Goal: Task Accomplishment & Management: Complete application form

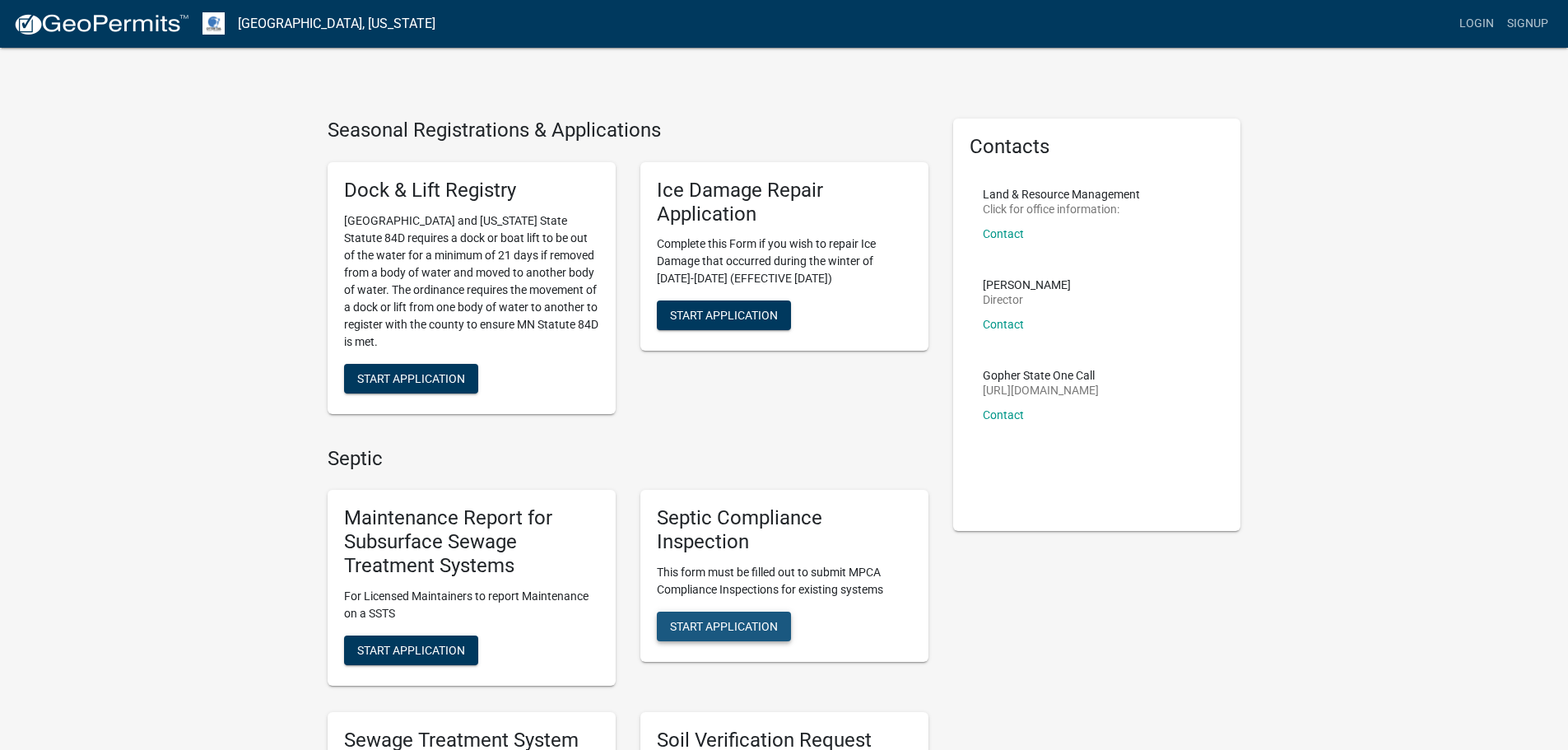
click at [738, 618] on button "Start Application" at bounding box center [724, 627] width 134 height 29
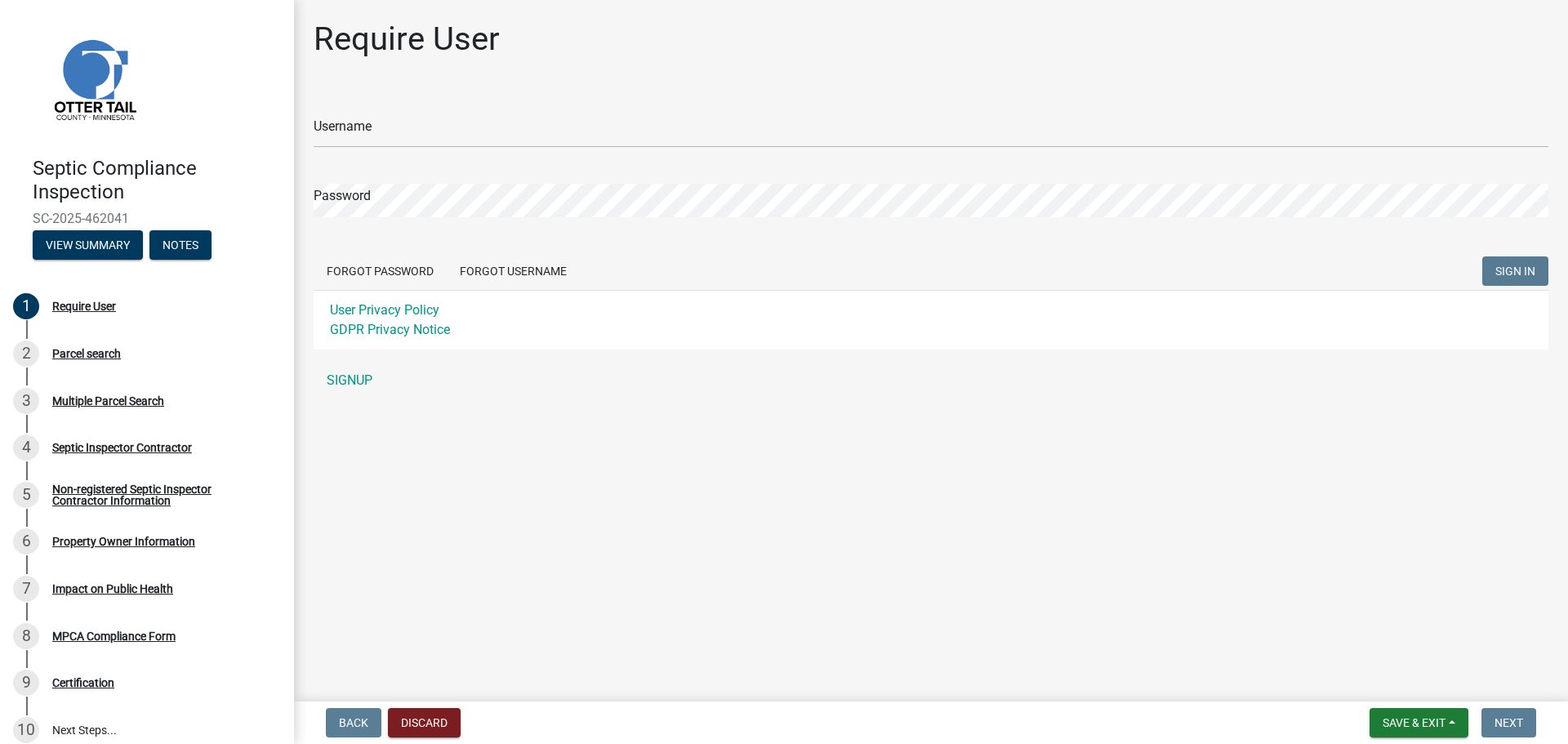
click at [383, 113] on div "Username" at bounding box center [931, 120] width 1234 height 57
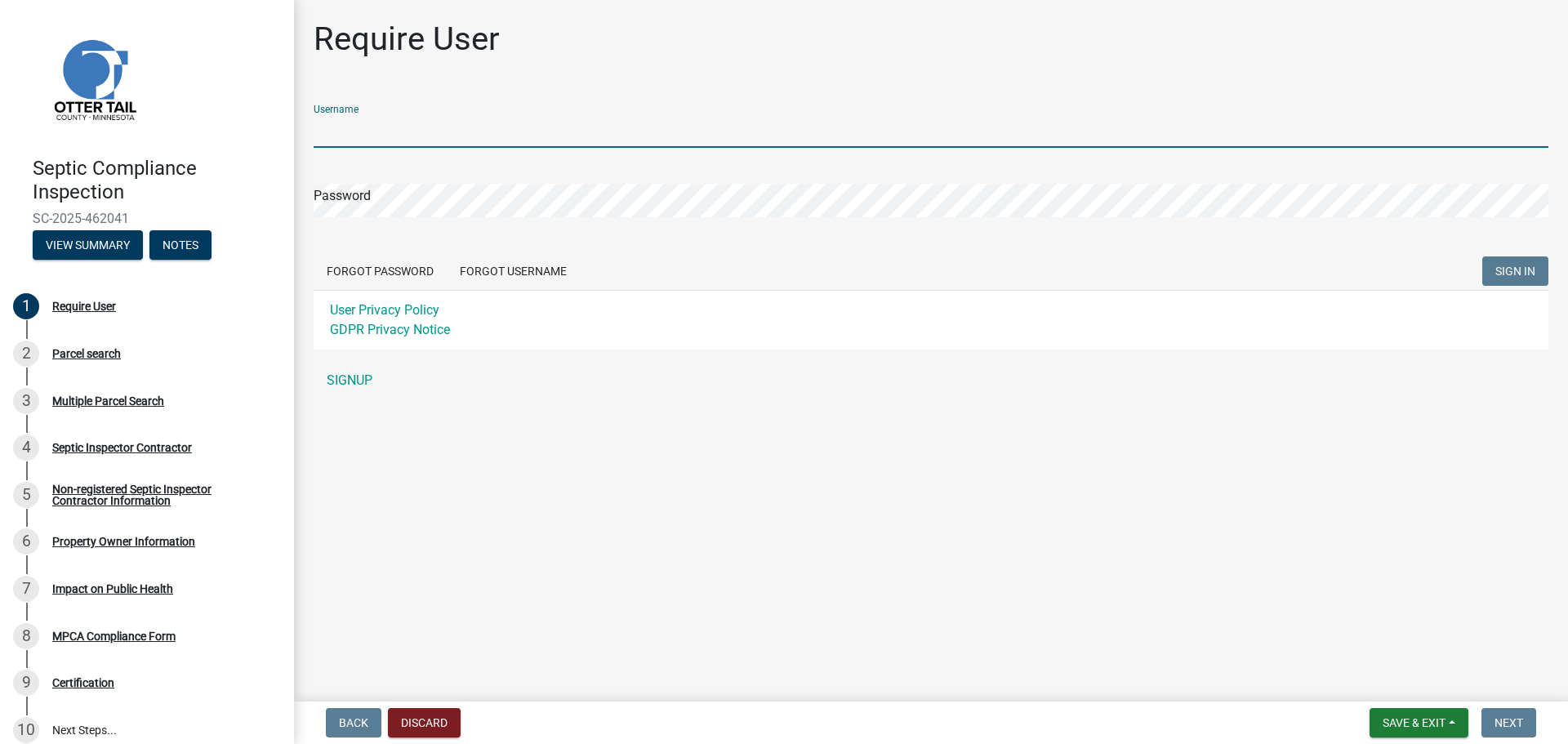
click at [387, 136] on input "Username" at bounding box center [931, 131] width 1234 height 34
click at [367, 122] on input "Username" at bounding box center [931, 131] width 1234 height 34
click at [79, 348] on div "Parcel search" at bounding box center [87, 354] width 69 height 11
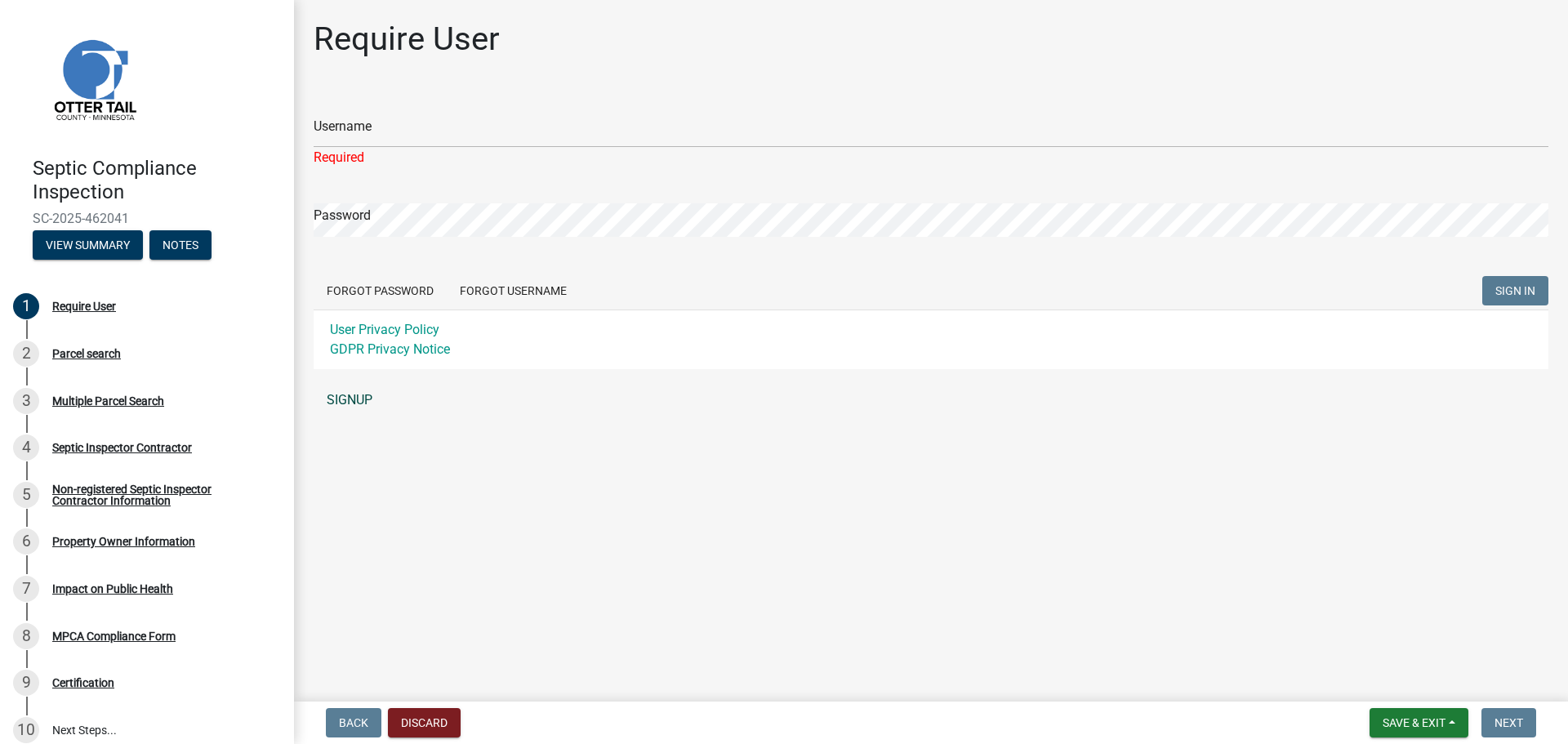
click at [349, 400] on link "SIGNUP" at bounding box center [931, 400] width 1234 height 33
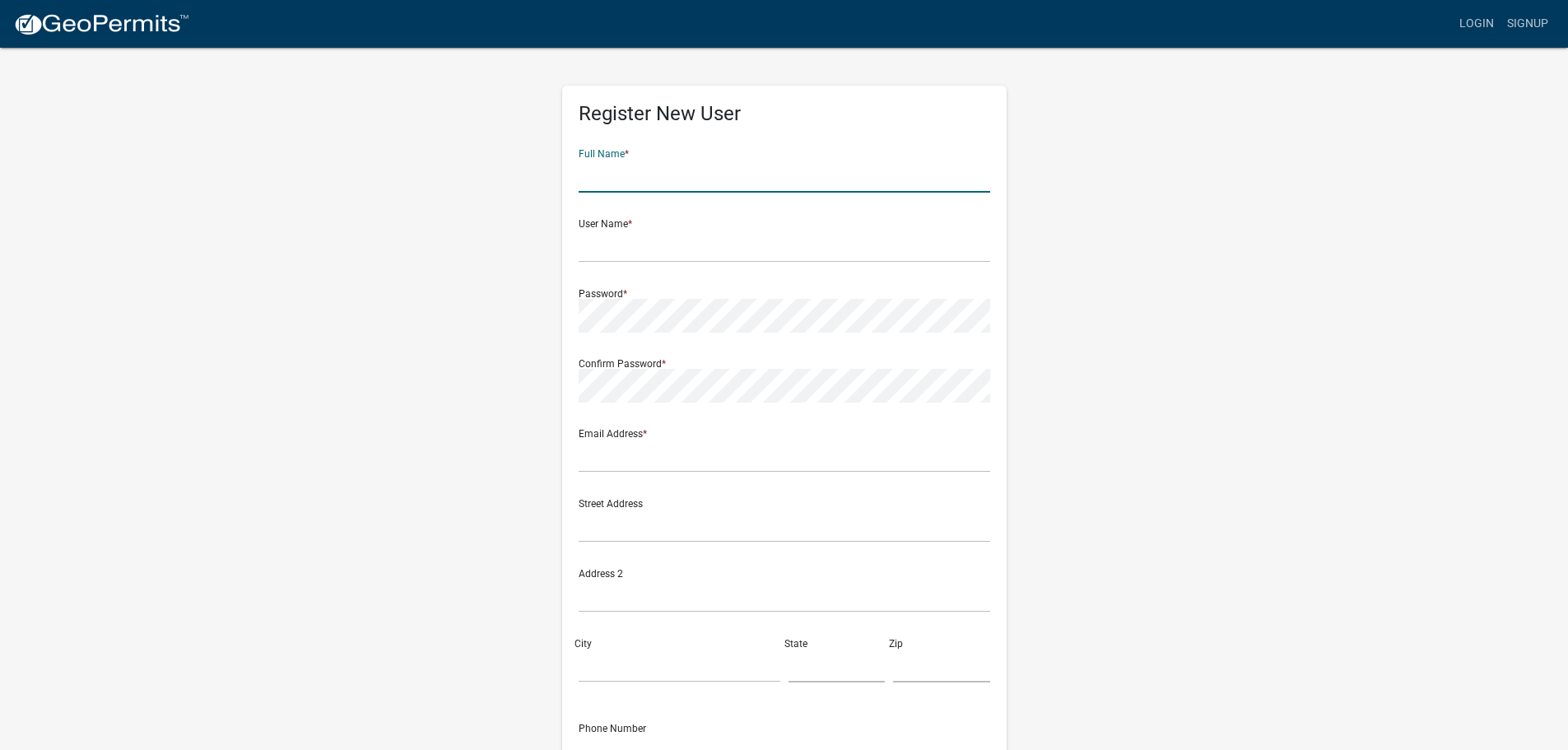
click at [633, 184] on input "text" at bounding box center [784, 175] width 412 height 34
type input "[PERSON_NAME]"
type input "[EMAIL_ADDRESS][DOMAIN_NAME]"
type input "[STREET_ADDRESS]"
type input "[GEOGRAPHIC_DATA]"
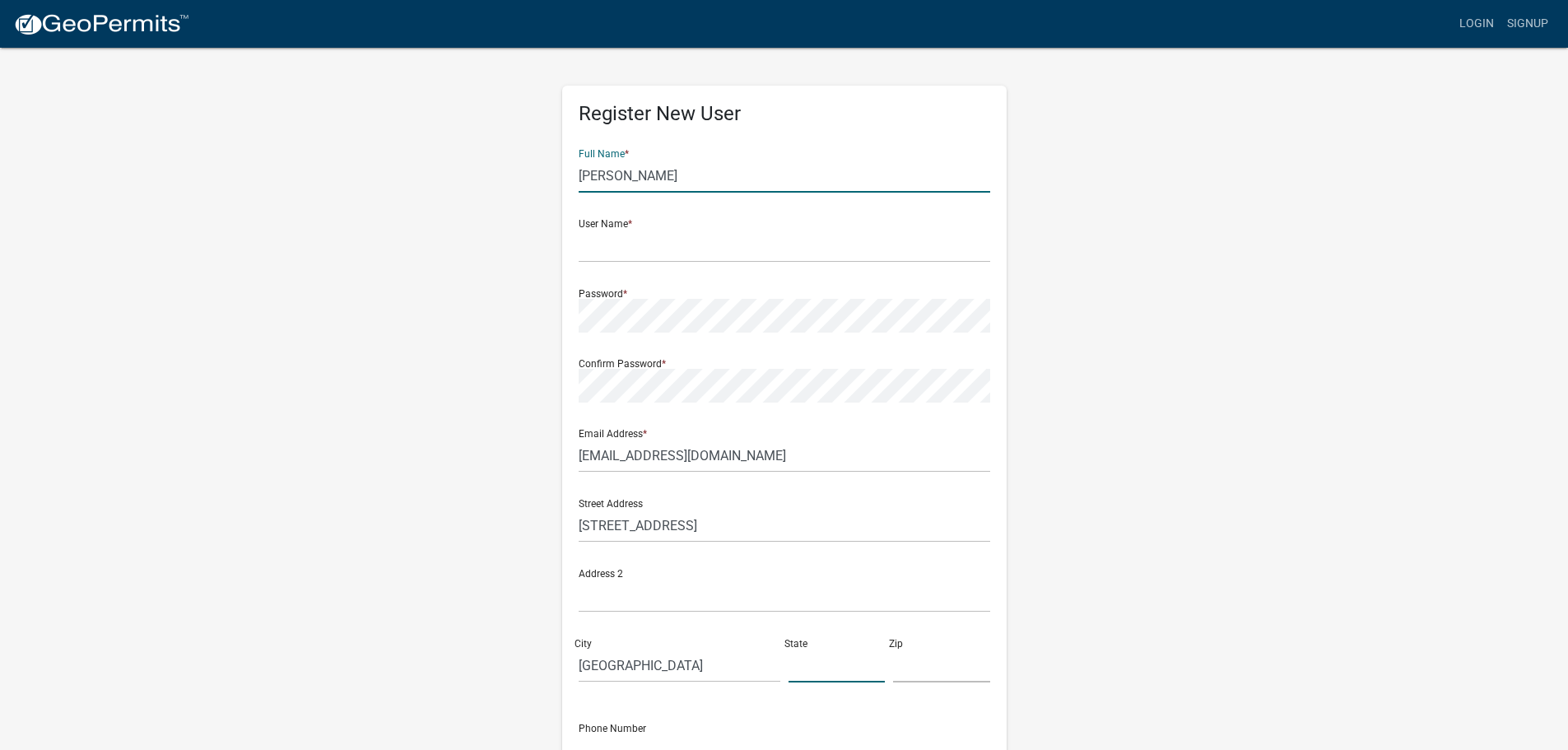
type input "MN"
type input "55442"
type input "7633907228"
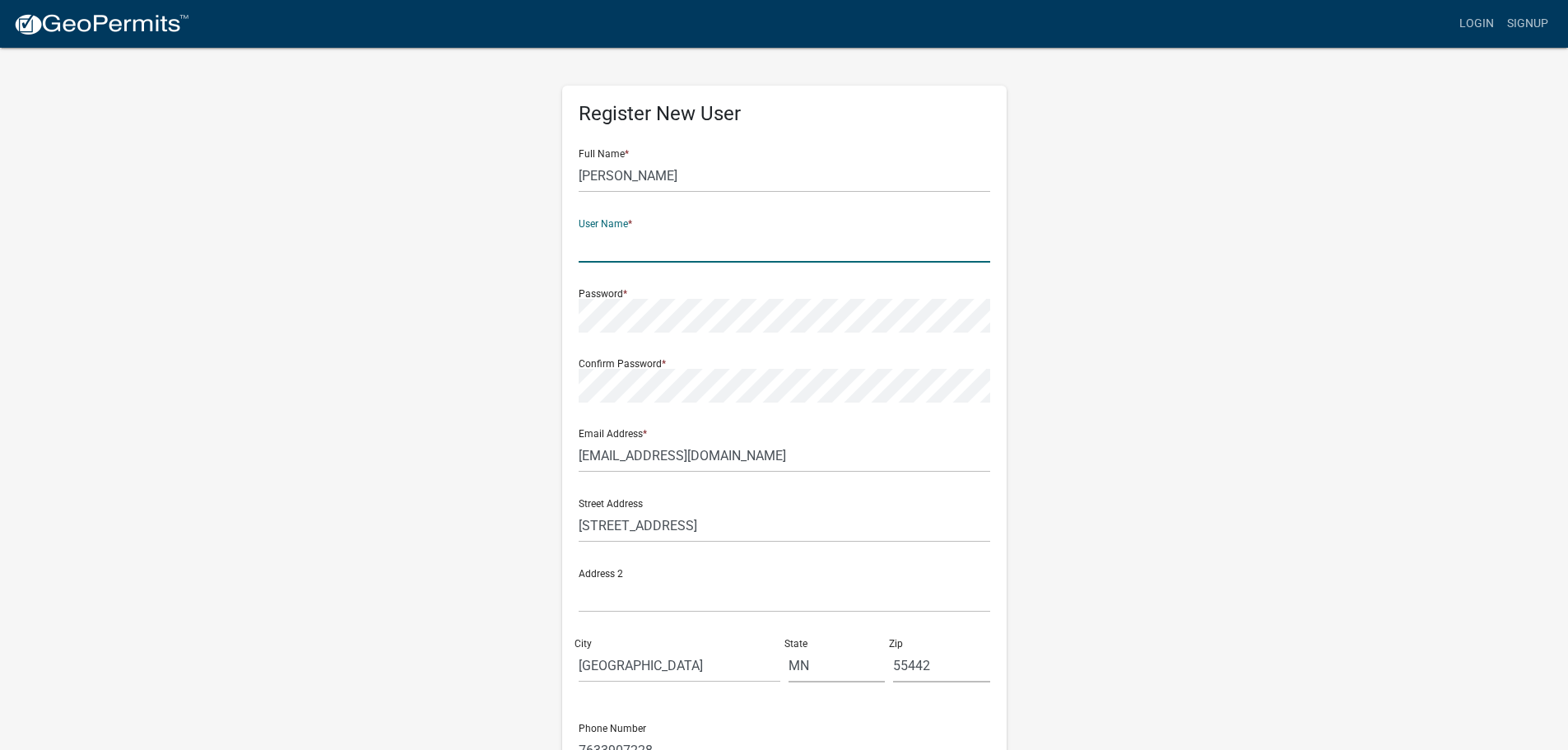
click at [660, 238] on input "text" at bounding box center [784, 245] width 412 height 34
type input "[EMAIL_ADDRESS][DOMAIN_NAME]"
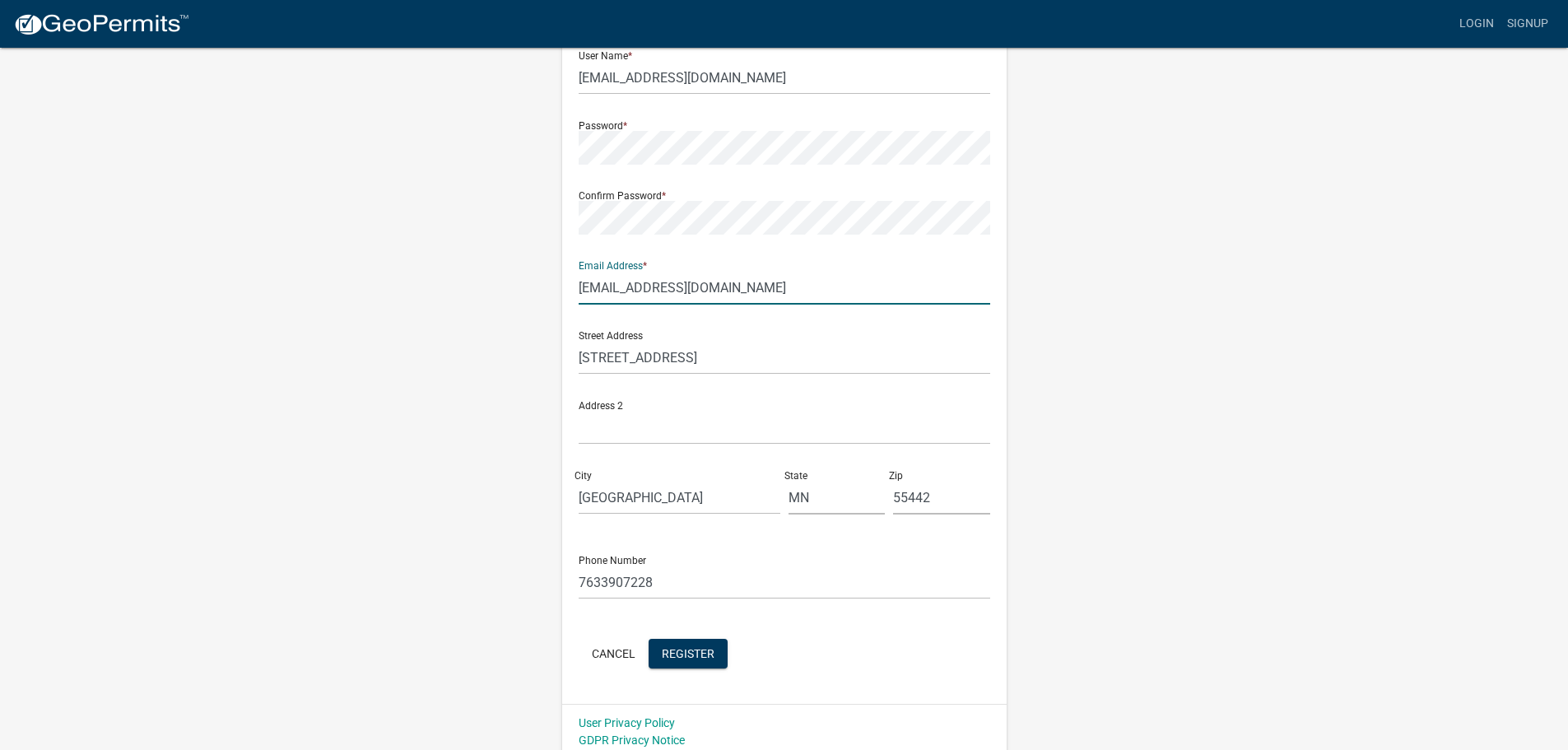
scroll to position [177, 0]
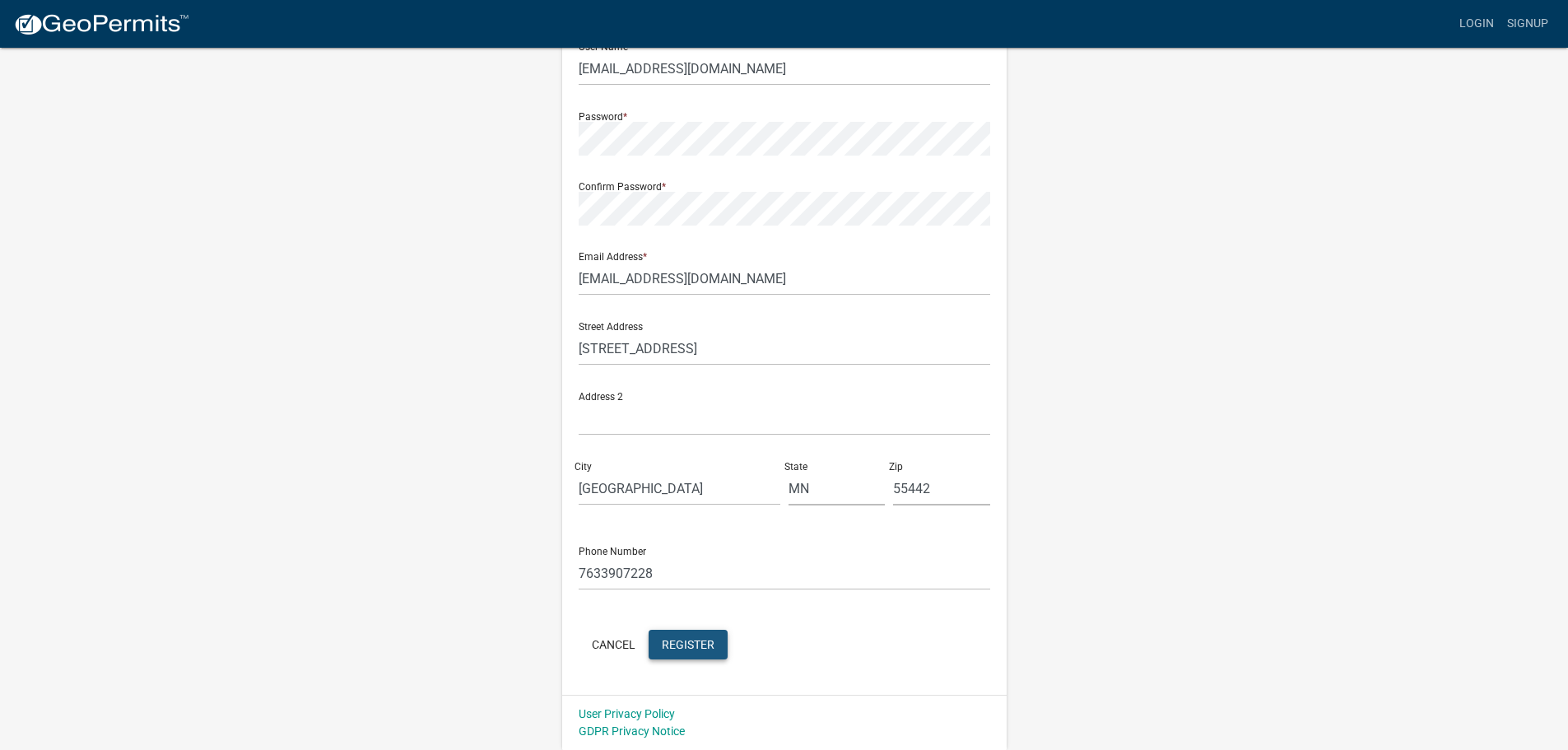
click at [690, 650] on span "Register" at bounding box center [688, 643] width 53 height 13
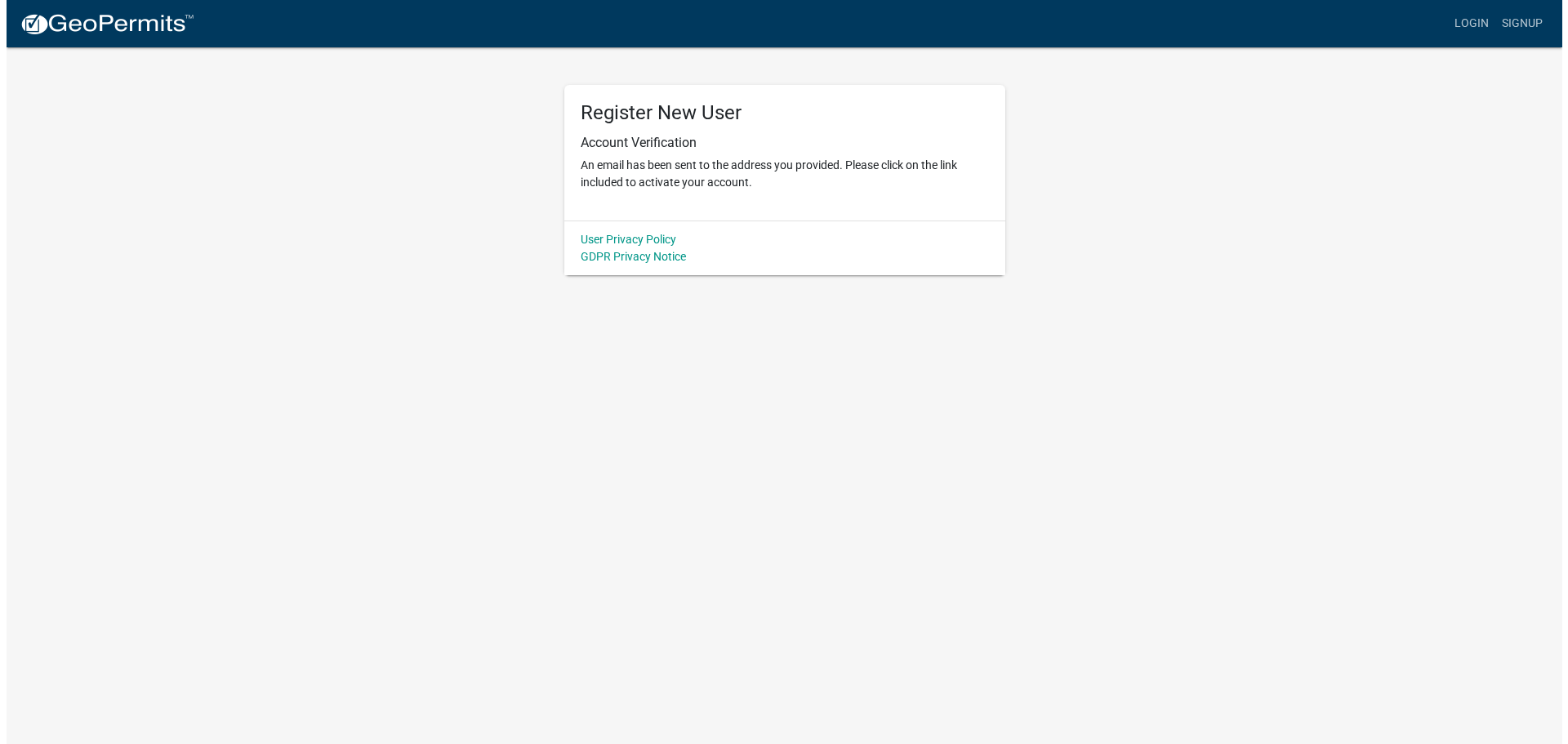
scroll to position [0, 0]
click at [1210, 256] on div "Register New User Account Verification An email has been sent to the address yo…" at bounding box center [783, 160] width 931 height 230
click at [717, 180] on p "An email has been sent to the address you provided. Please click on the link in…" at bounding box center [783, 174] width 408 height 34
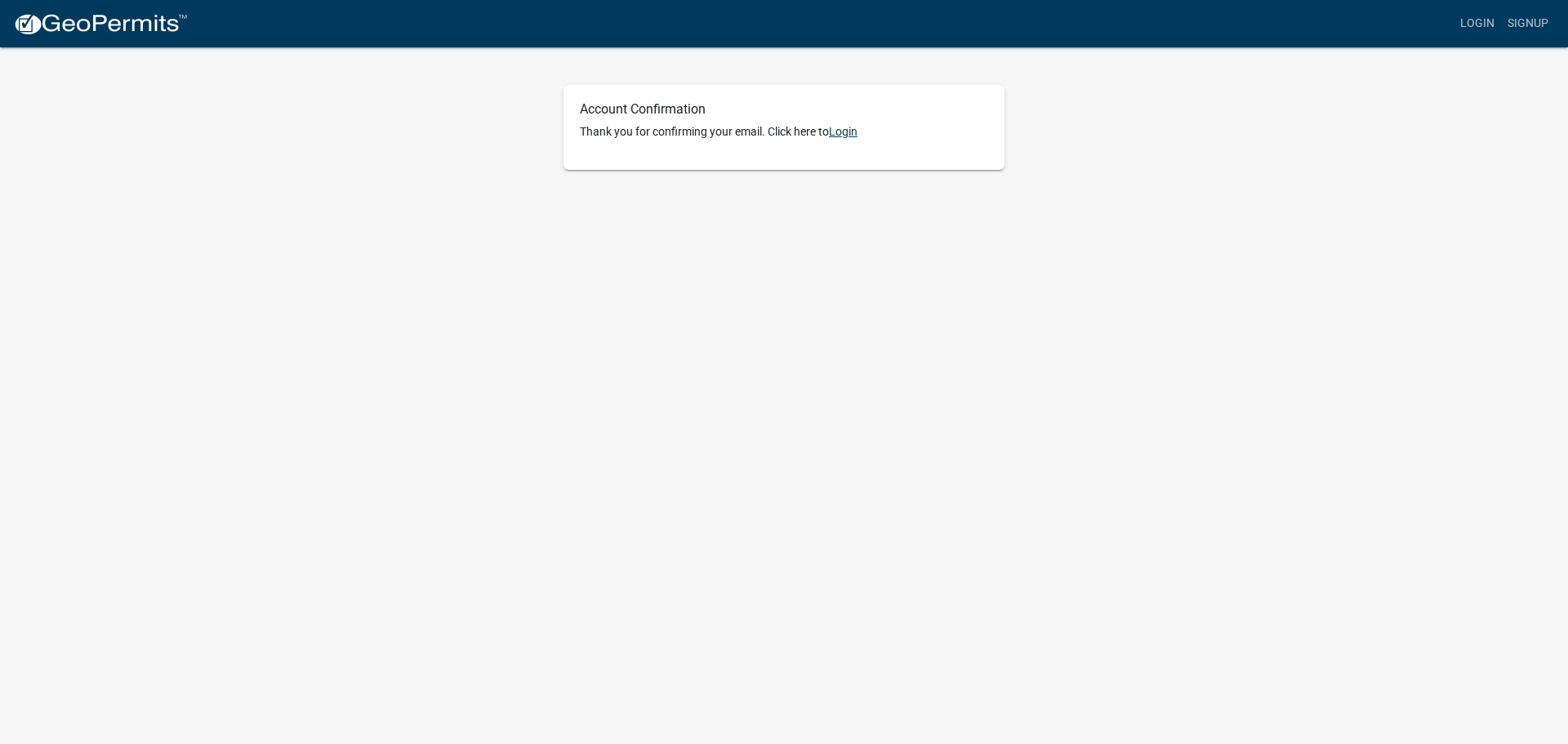
click at [855, 128] on link "Login" at bounding box center [842, 131] width 28 height 13
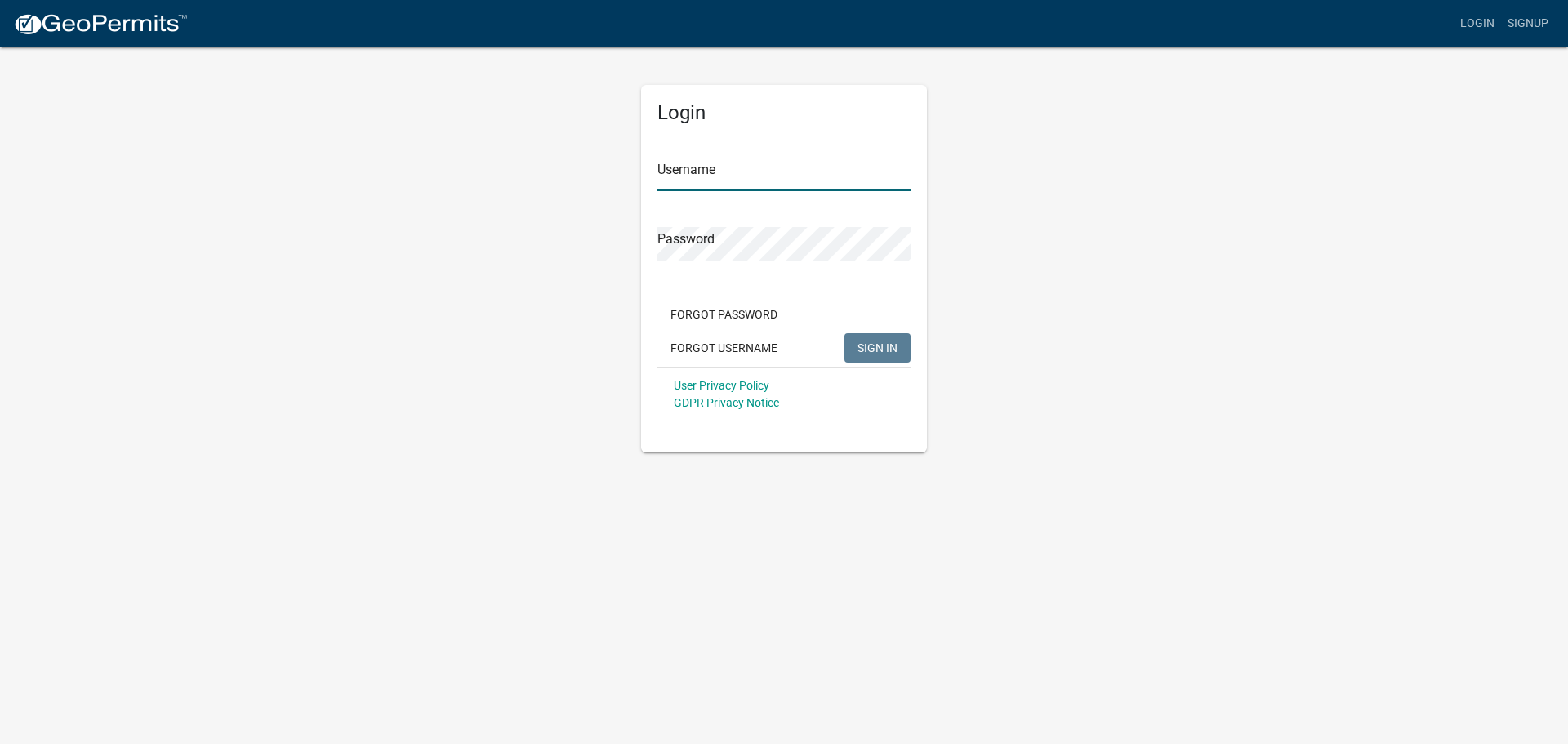
type input "[EMAIL_ADDRESS][DOMAIN_NAME]"
click at [703, 171] on input "[EMAIL_ADDRESS][DOMAIN_NAME]" at bounding box center [784, 174] width 253 height 34
drag, startPoint x: 867, startPoint y: 533, endPoint x: 854, endPoint y: 435, distance: 98.9
click at [867, 533] on body "Internet Explorer does NOT work with GeoPermits. Get a new browser for more sec…" at bounding box center [784, 372] width 1568 height 744
click at [881, 350] on span "SIGN IN" at bounding box center [877, 347] width 40 height 13
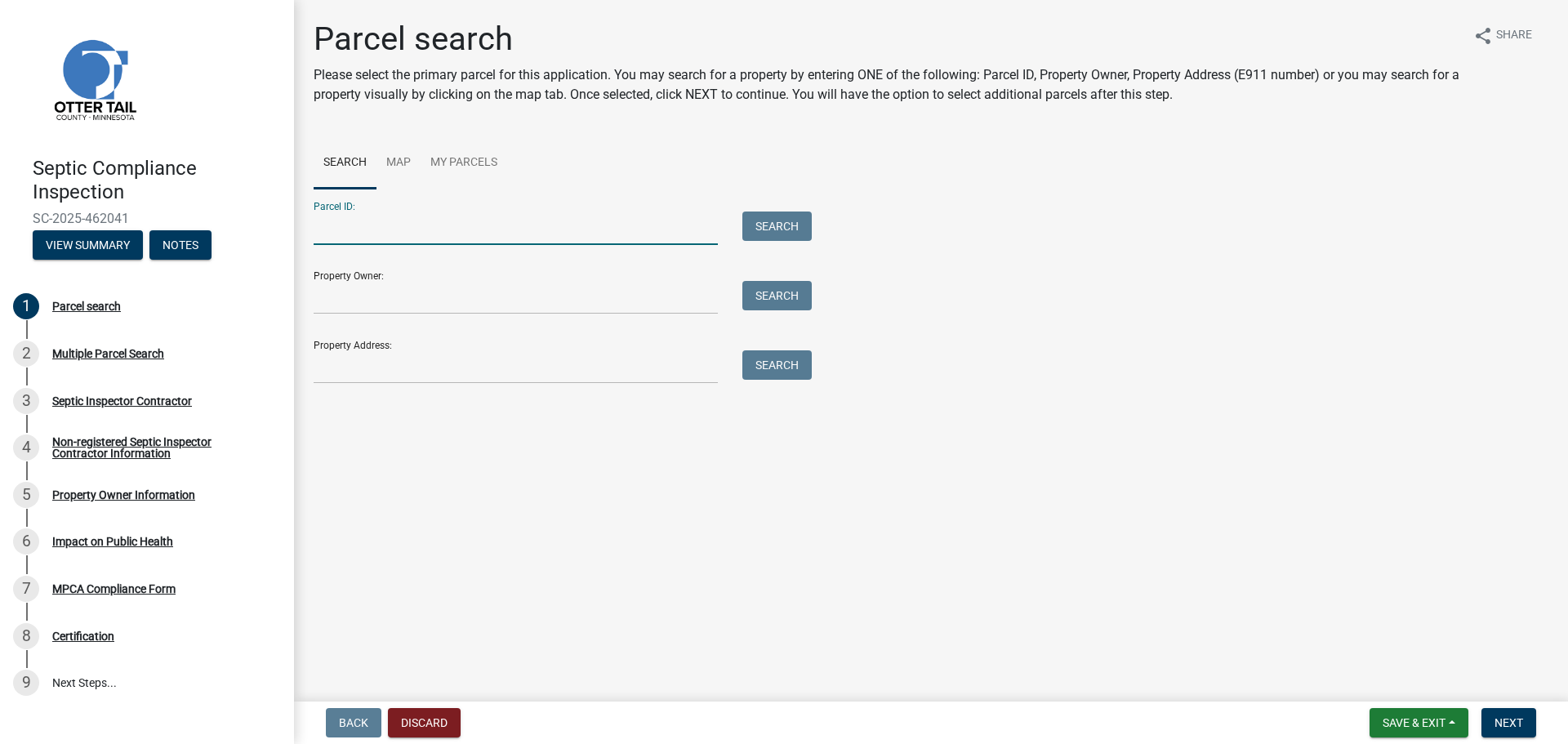
click at [400, 230] on input "Parcel ID:" at bounding box center [516, 228] width 404 height 34
click at [381, 240] on input "Parcel ID:" at bounding box center [516, 228] width 404 height 34
type input "57000040031005"
click at [763, 220] on button "Search" at bounding box center [776, 226] width 70 height 29
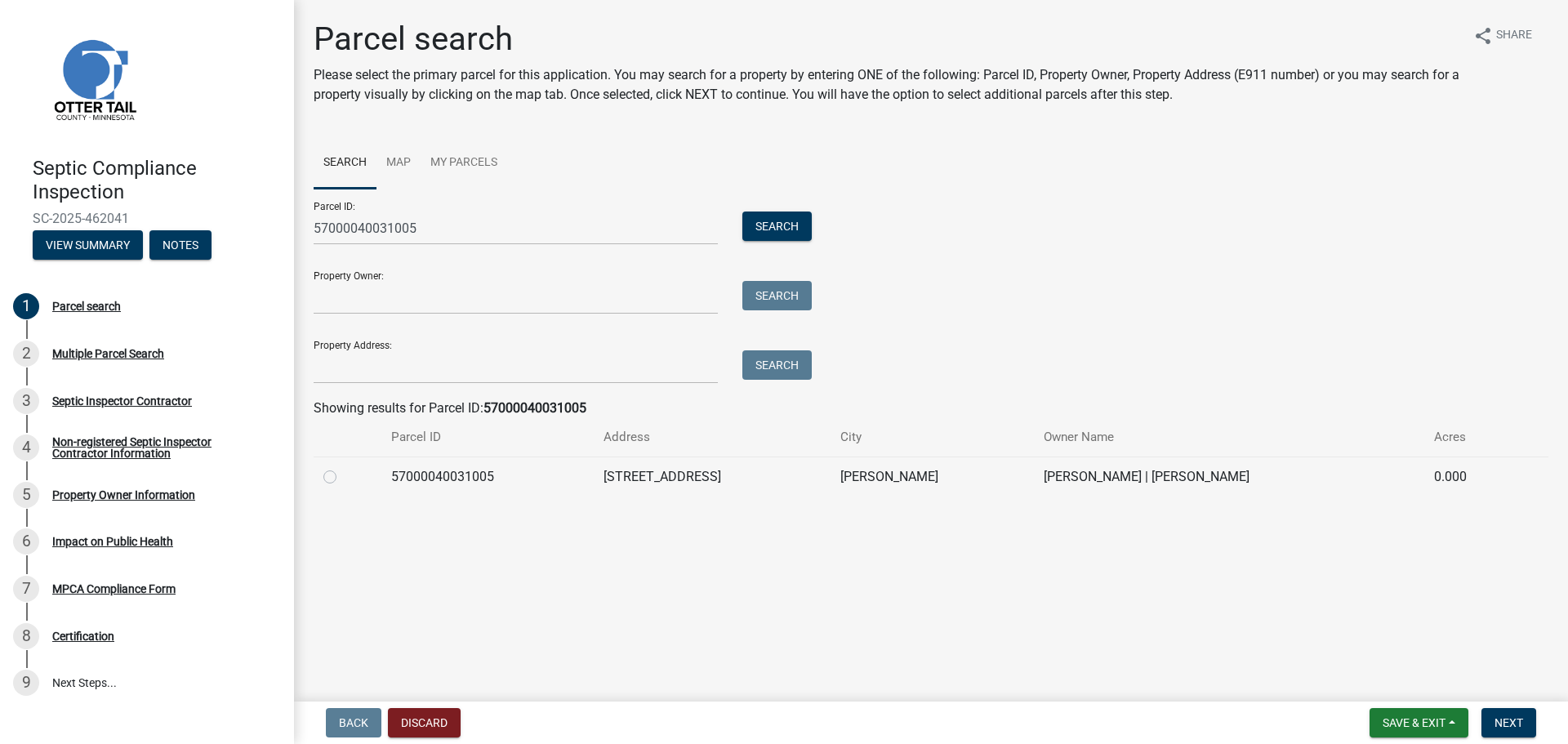
click at [343, 467] on label at bounding box center [343, 467] width 0 height 0
click at [343, 478] on input "radio" at bounding box center [348, 472] width 10 height 10
radio input "true"
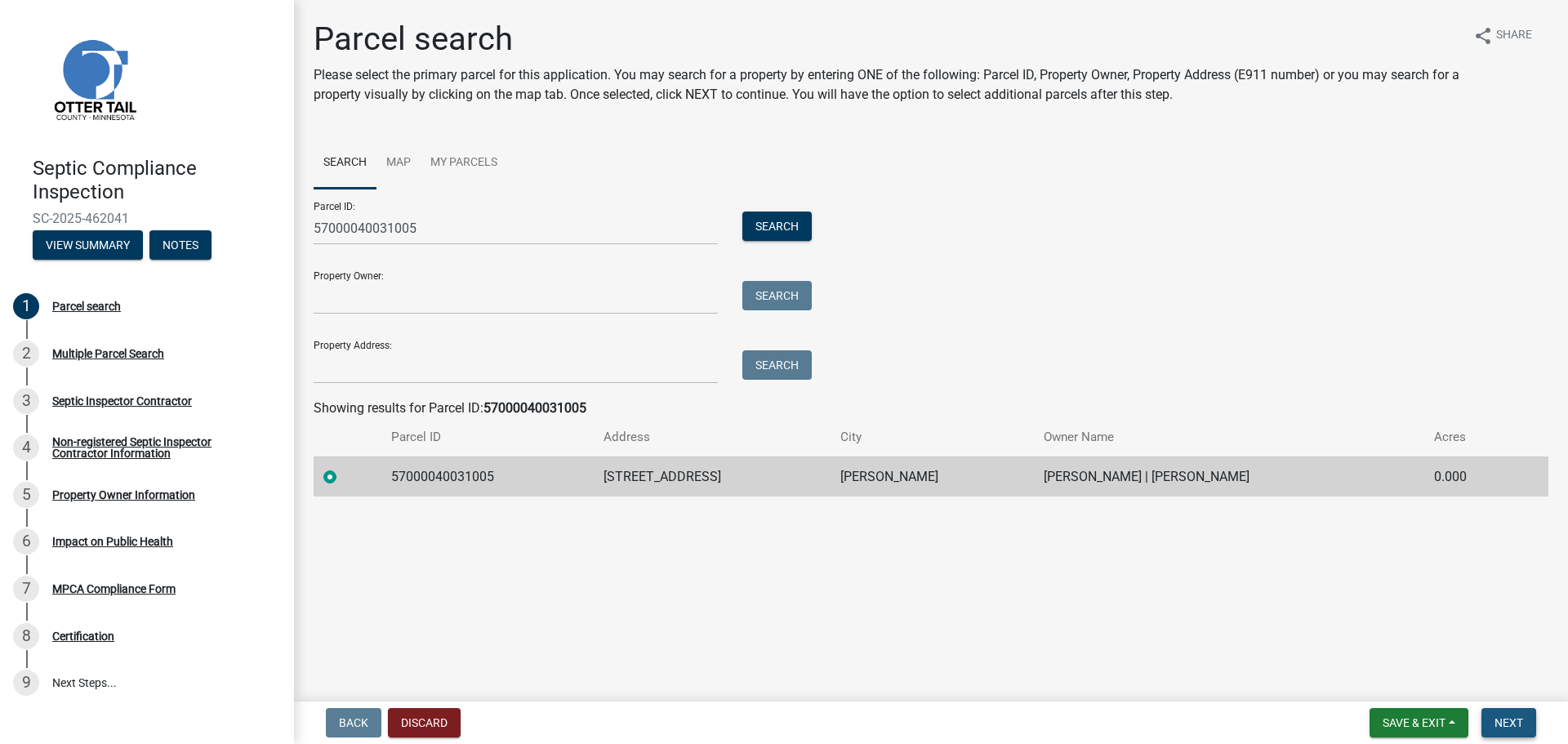
click at [1513, 722] on span "Next" at bounding box center [1508, 722] width 28 height 13
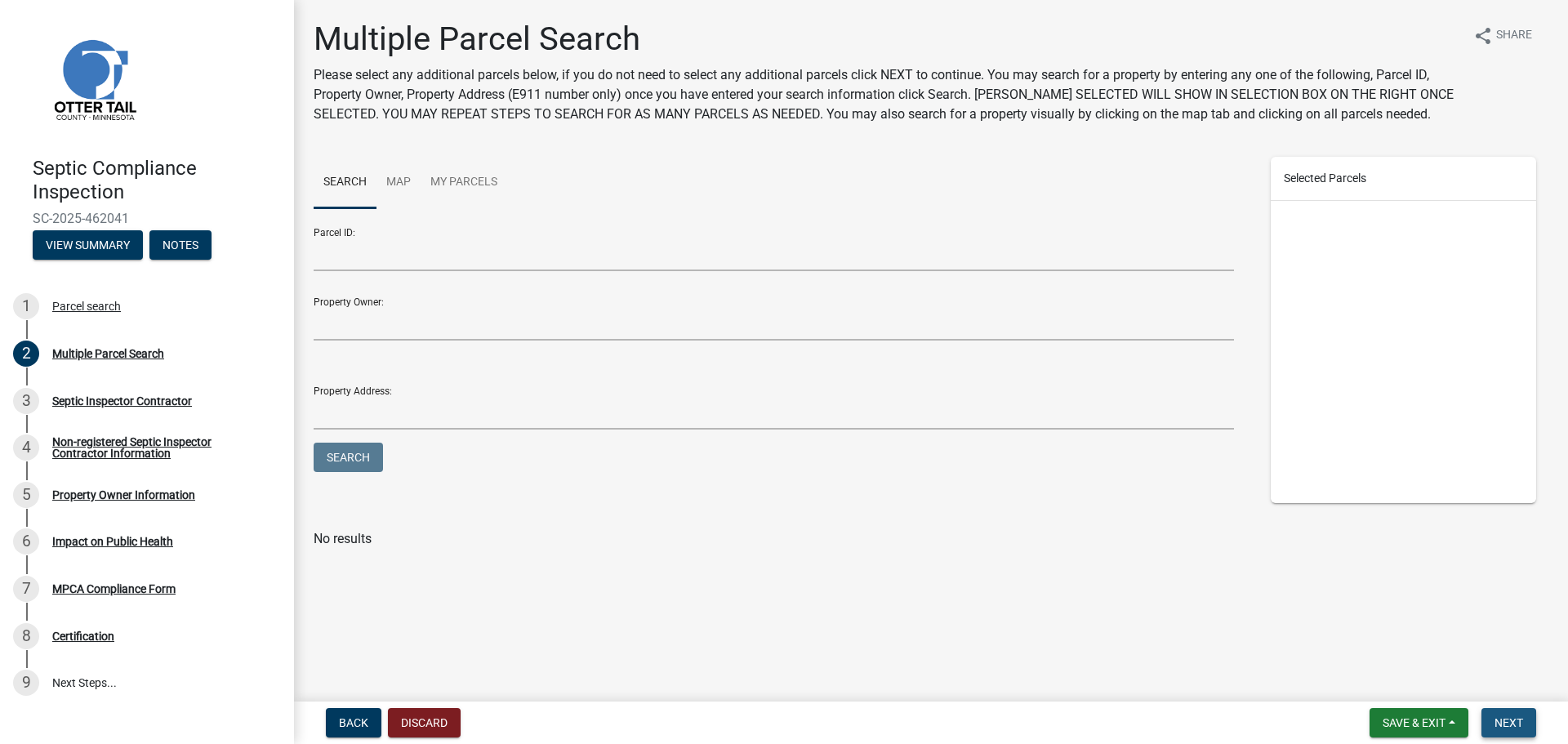
click at [1506, 718] on span "Next" at bounding box center [1508, 722] width 28 height 13
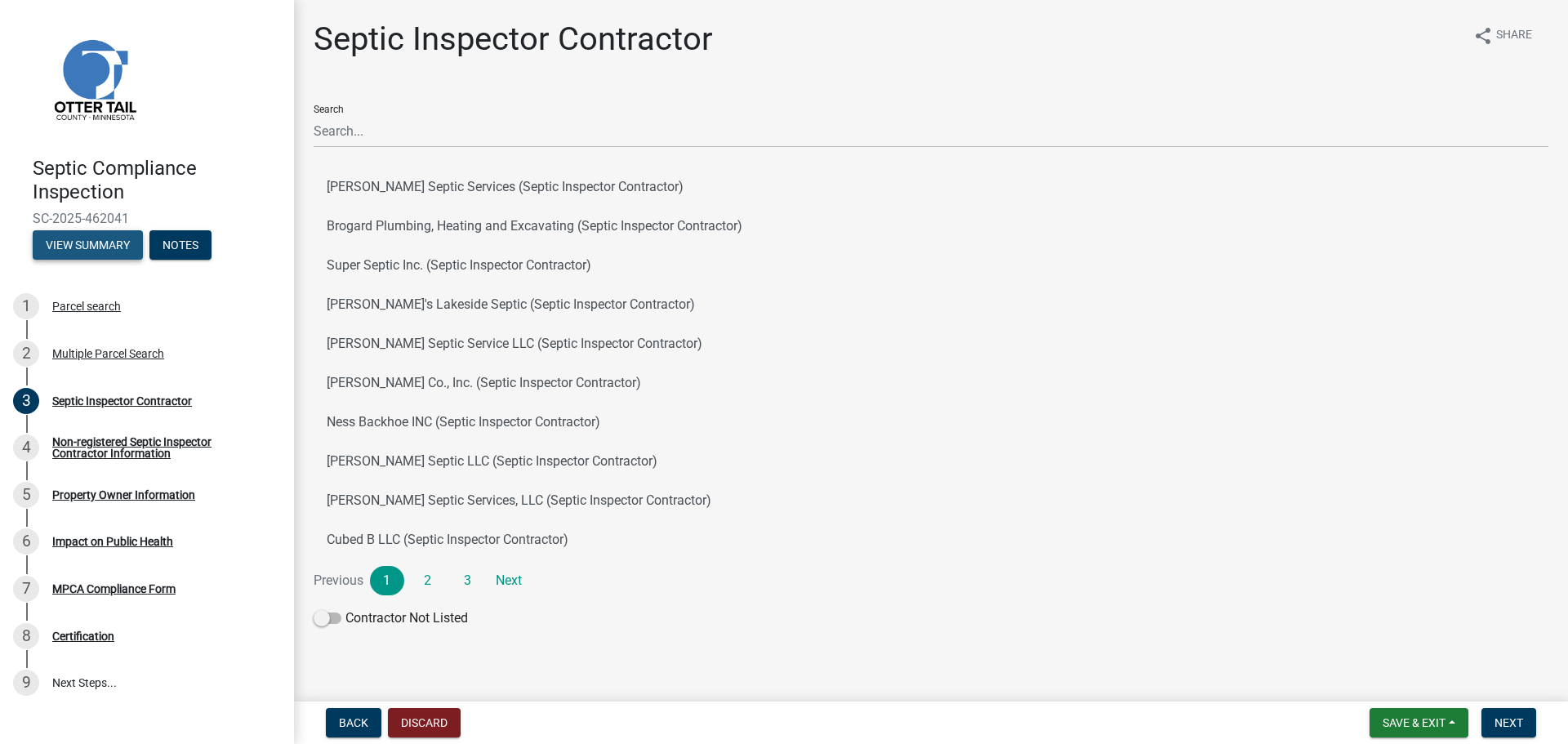
click at [70, 246] on button "View Summary" at bounding box center [88, 245] width 110 height 29
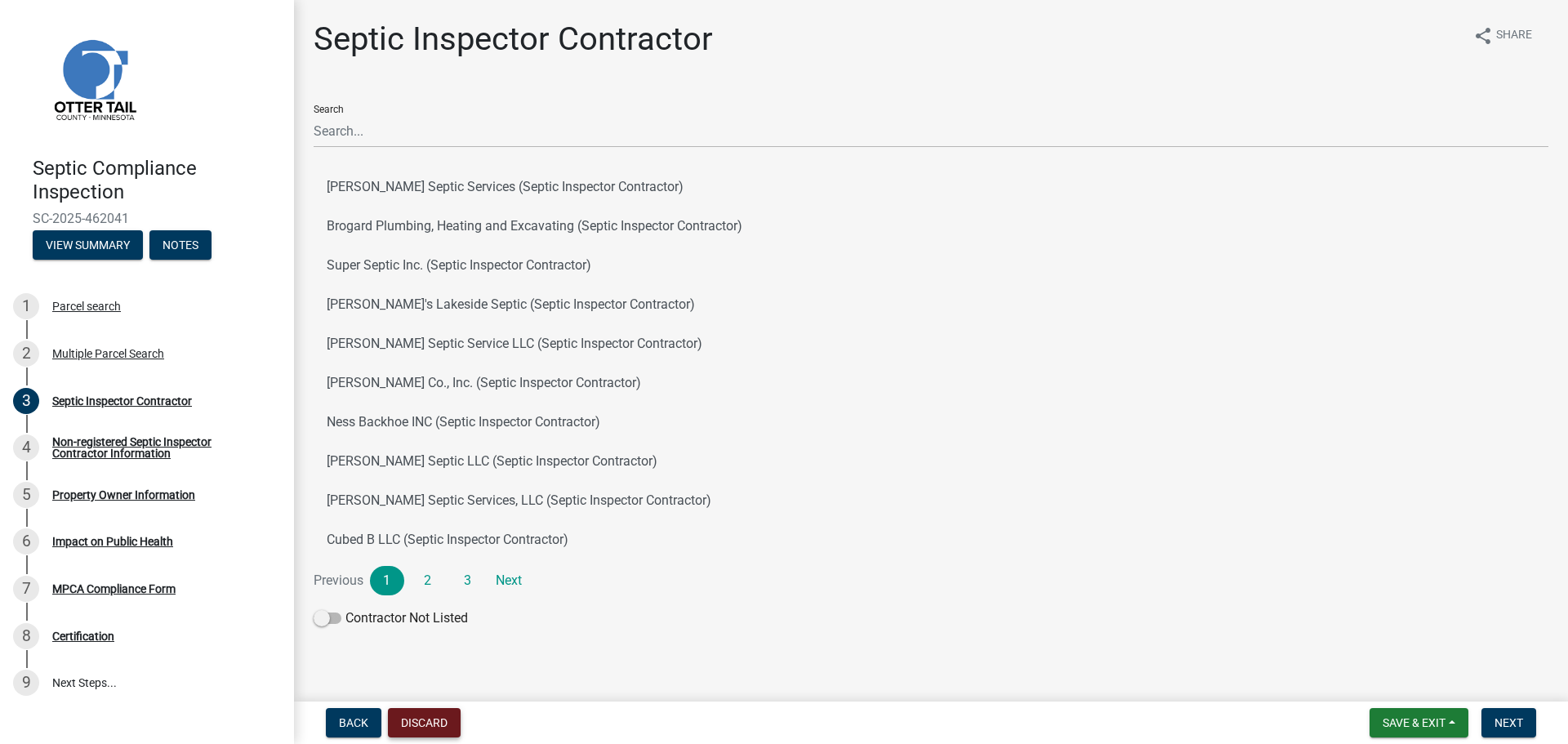
click at [451, 727] on button "Discard" at bounding box center [424, 723] width 73 height 29
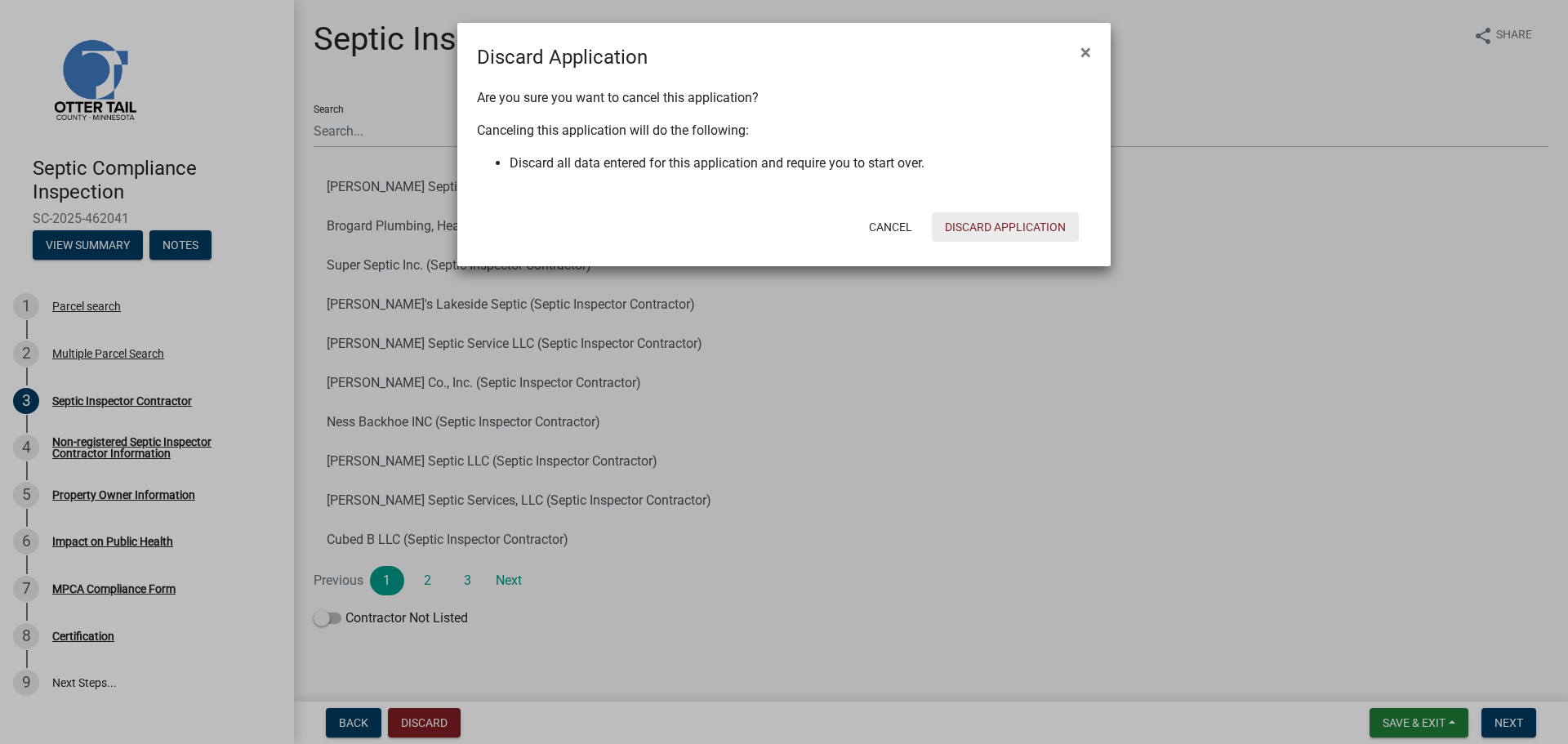
click at [971, 236] on button "Discard Application" at bounding box center [1005, 227] width 147 height 29
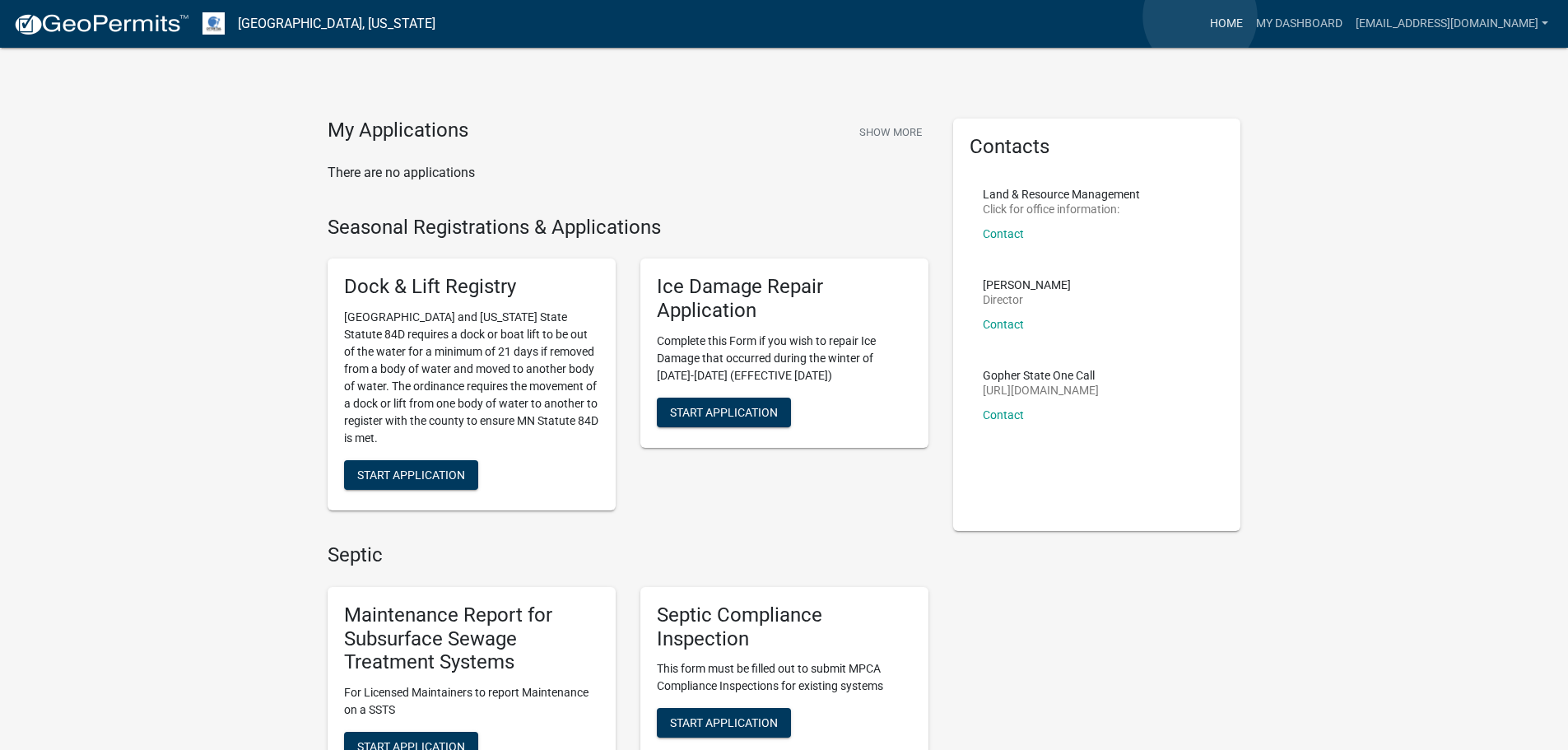
click at [1204, 17] on link "Home" at bounding box center [1226, 23] width 46 height 31
click at [1278, 26] on link "My Dashboard" at bounding box center [1299, 23] width 100 height 31
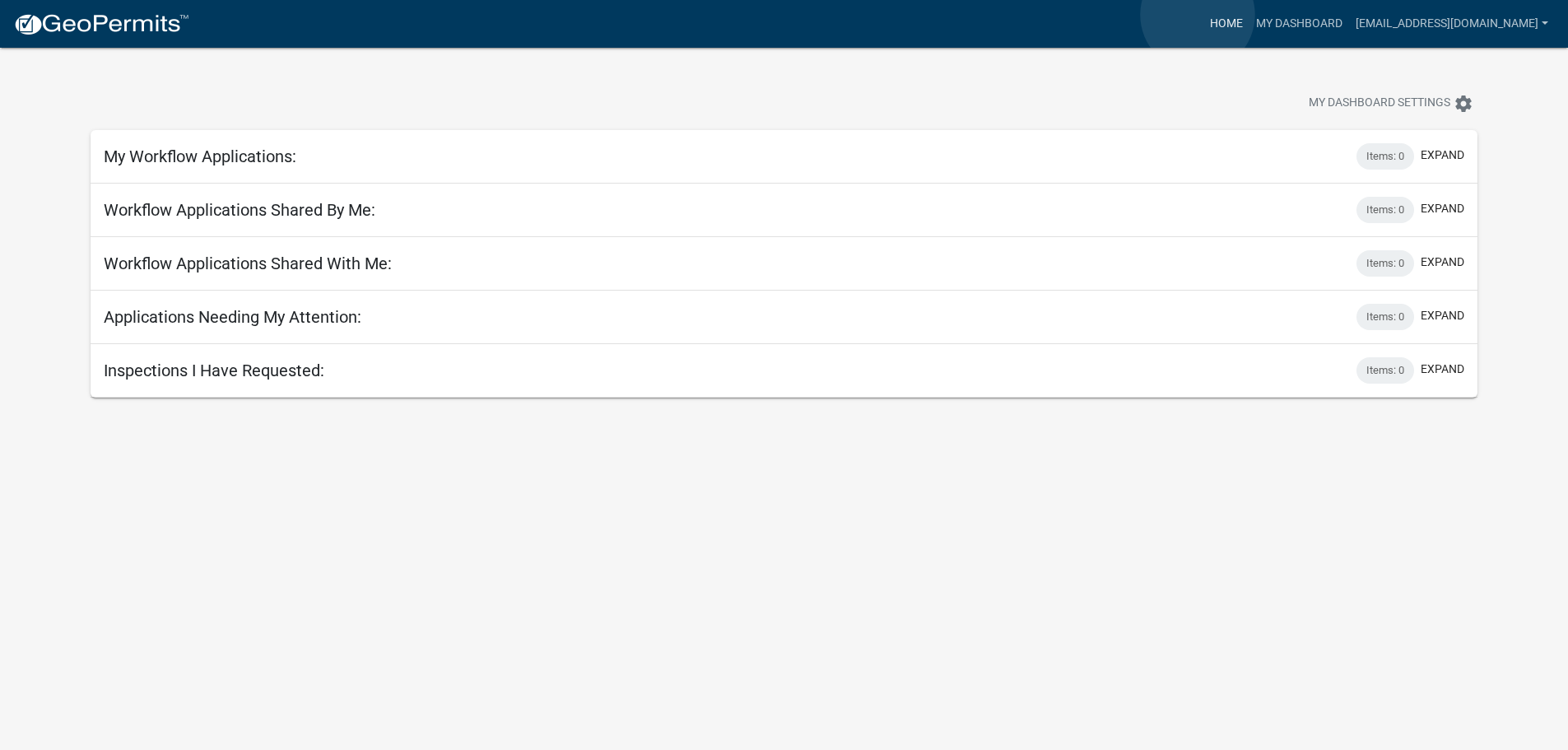
click at [1204, 15] on link "Home" at bounding box center [1226, 23] width 46 height 31
